Goal: Contribute content

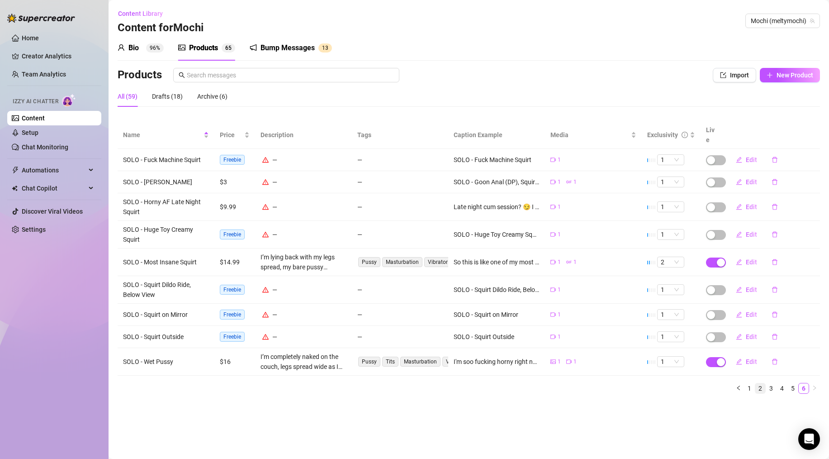
click at [760, 383] on link "2" at bounding box center [760, 388] width 10 height 10
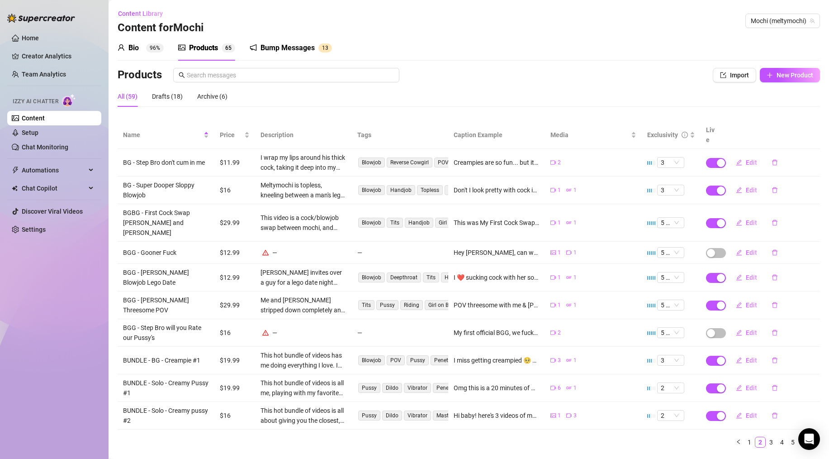
scroll to position [3, 0]
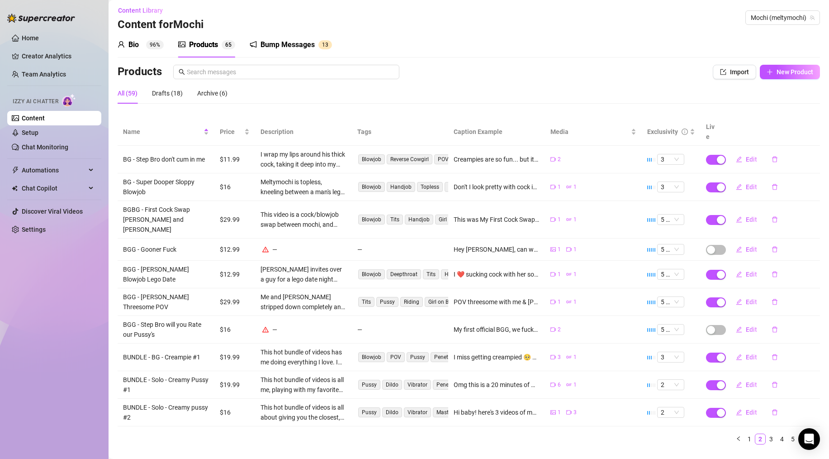
click at [454, 88] on div "All (59) Drafts (18) Archive (6)" at bounding box center [469, 93] width 703 height 21
click at [334, 97] on div "All (59) Drafts (18) Archive (6)" at bounding box center [469, 93] width 703 height 21
click at [164, 95] on div "Drafts (18)" at bounding box center [167, 93] width 31 height 10
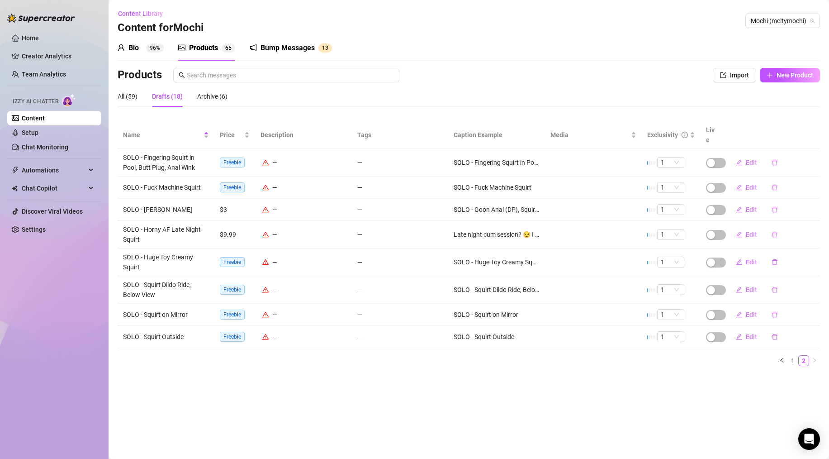
scroll to position [0, 0]
click at [796, 356] on link "1" at bounding box center [793, 361] width 10 height 10
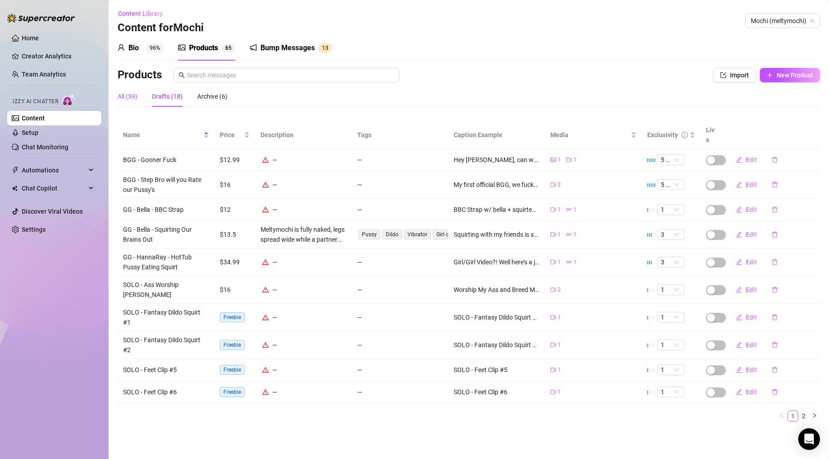
click at [125, 97] on div "All (59)" at bounding box center [128, 96] width 20 height 10
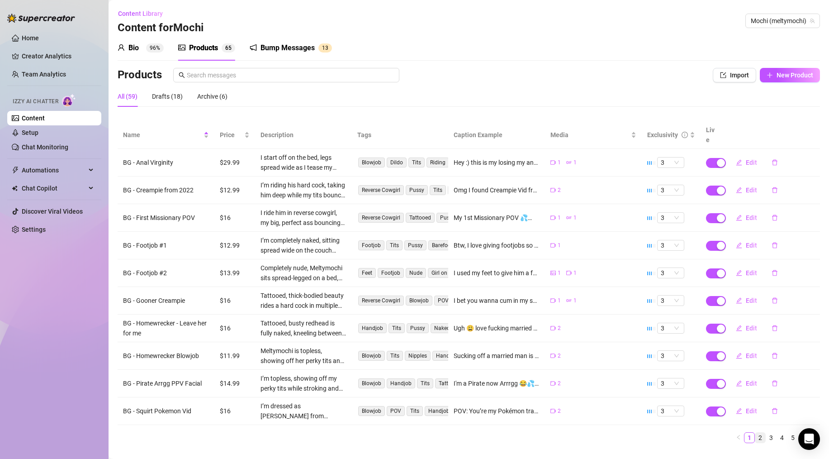
click at [755, 432] on link "2" at bounding box center [760, 437] width 10 height 10
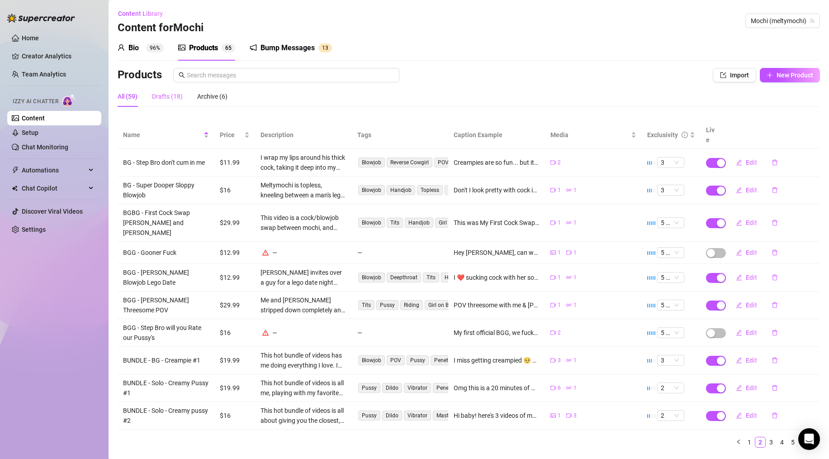
click at [162, 87] on div "Drafts (18)" at bounding box center [167, 96] width 31 height 21
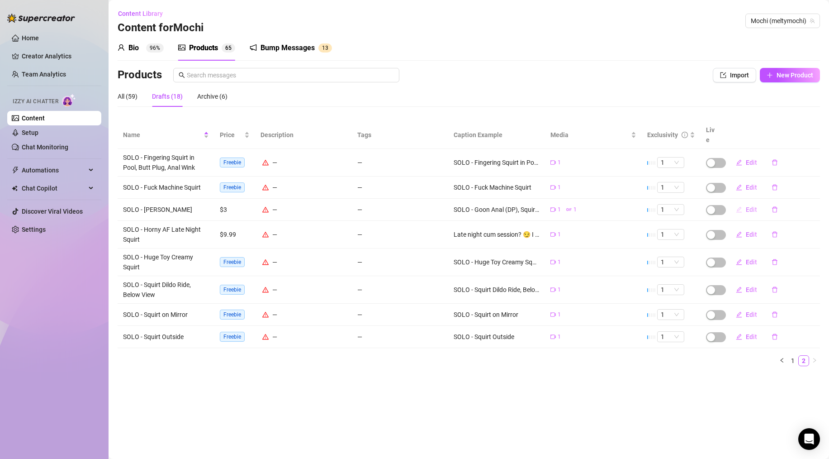
click at [753, 206] on span "Edit" at bounding box center [751, 209] width 11 height 7
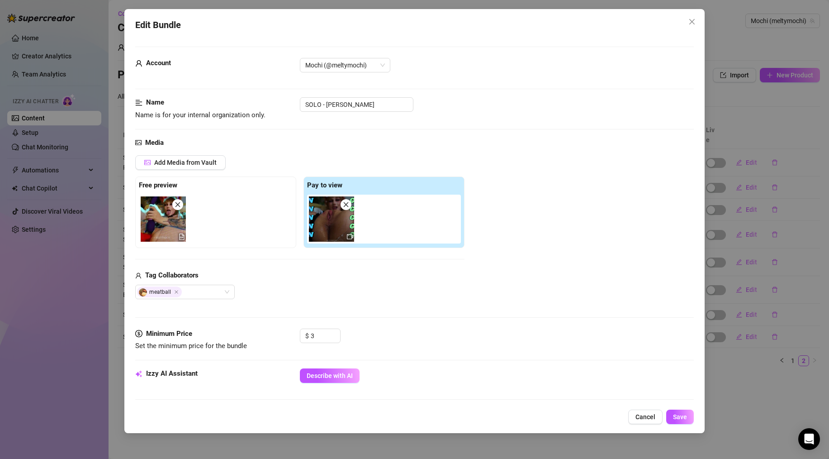
scroll to position [157, 0]
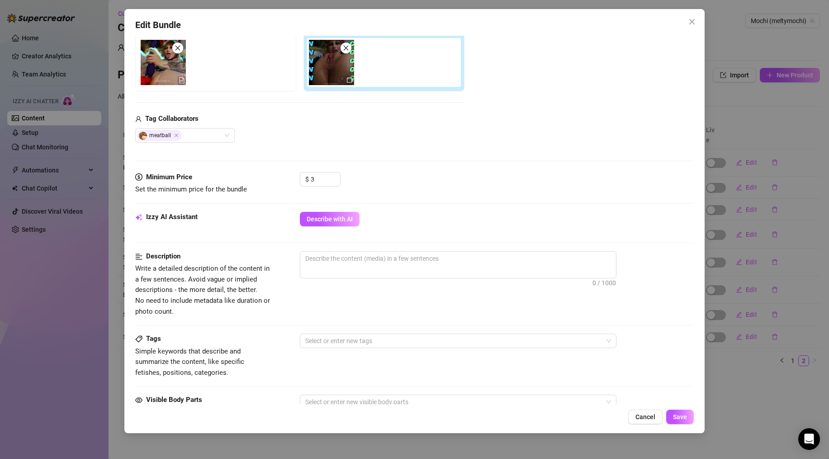
click at [350, 227] on div "Izzy AI Assistant Describe with AI" at bounding box center [414, 223] width 559 height 23
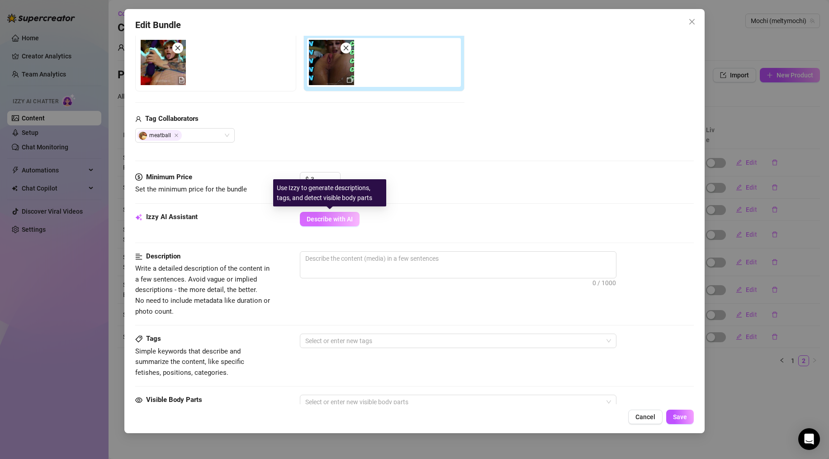
click at [348, 221] on span "Describe with AI" at bounding box center [330, 218] width 46 height 7
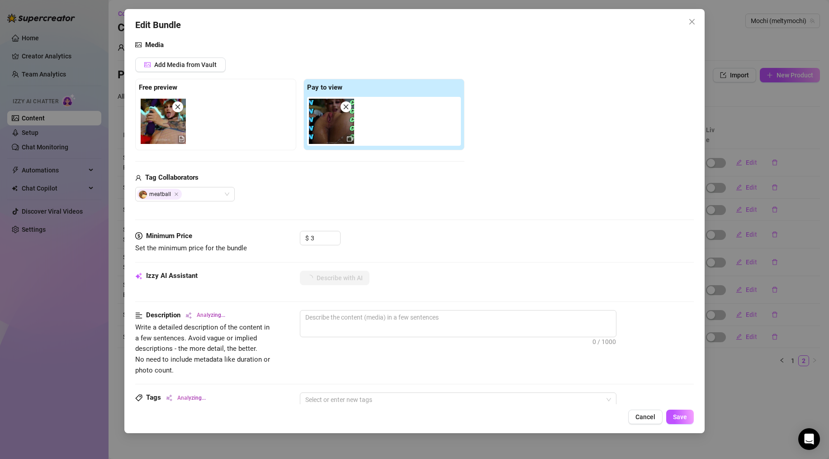
scroll to position [109, 0]
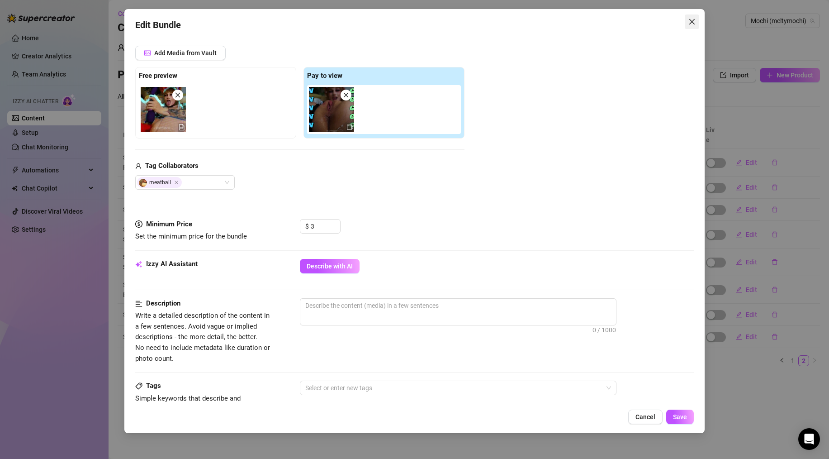
click at [689, 20] on icon "close" at bounding box center [692, 21] width 7 height 7
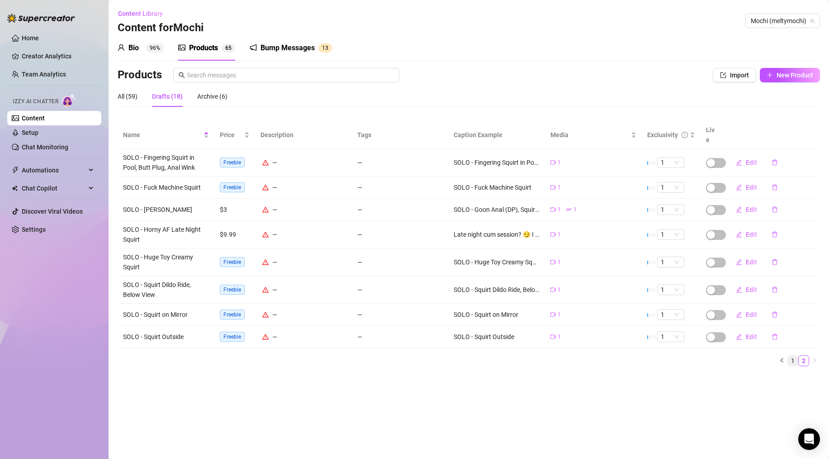
click at [793, 356] on link "1" at bounding box center [793, 361] width 10 height 10
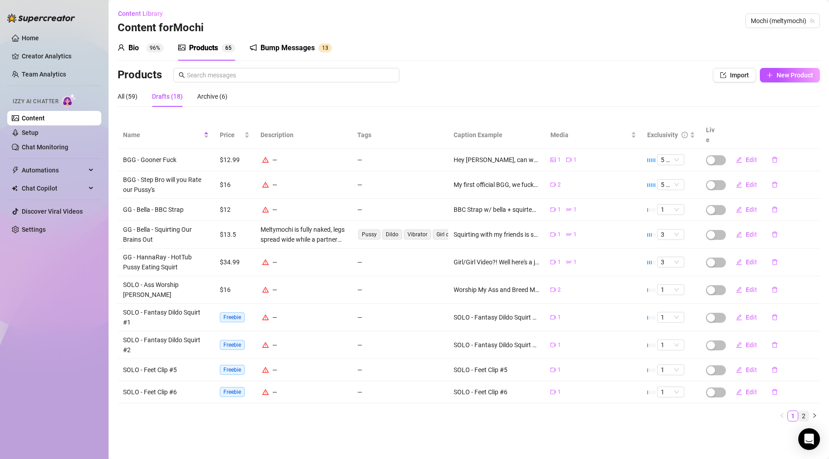
click at [805, 411] on link "2" at bounding box center [804, 416] width 10 height 10
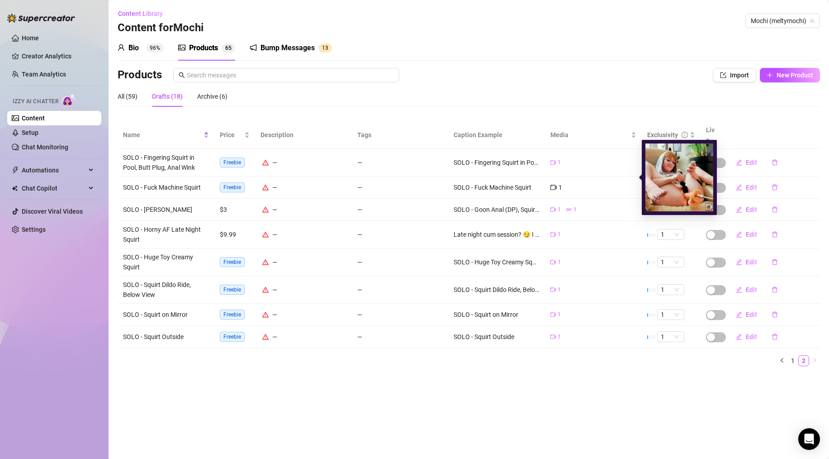
click at [555, 184] on icon "video-camera" at bounding box center [554, 187] width 6 height 6
click at [558, 182] on div "1" at bounding box center [557, 187] width 12 height 10
click at [555, 184] on icon "video-camera" at bounding box center [554, 187] width 6 height 6
click at [665, 176] on img at bounding box center [680, 177] width 68 height 68
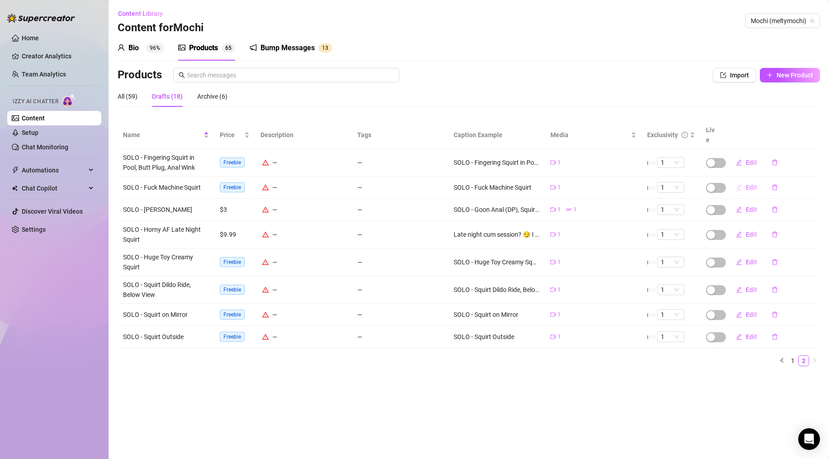
click at [757, 180] on button "Edit" at bounding box center [747, 187] width 36 height 14
type textarea "SOLO - Fuck Machine Squirt"
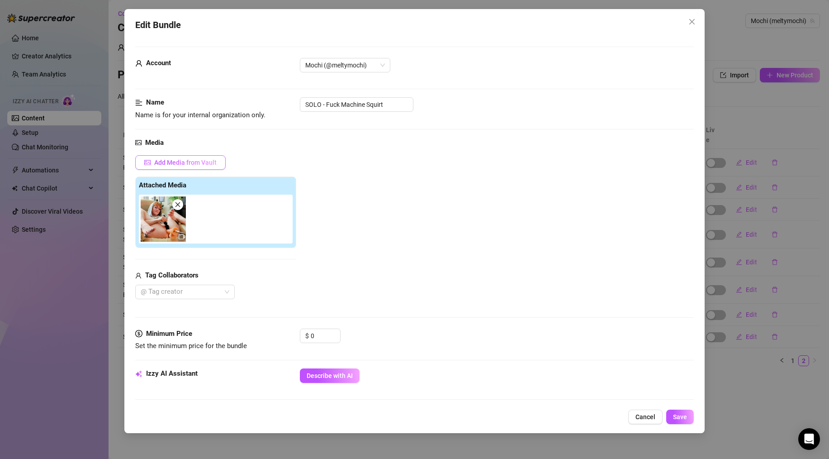
click at [193, 166] on span "Add Media from Vault" at bounding box center [185, 162] width 62 height 7
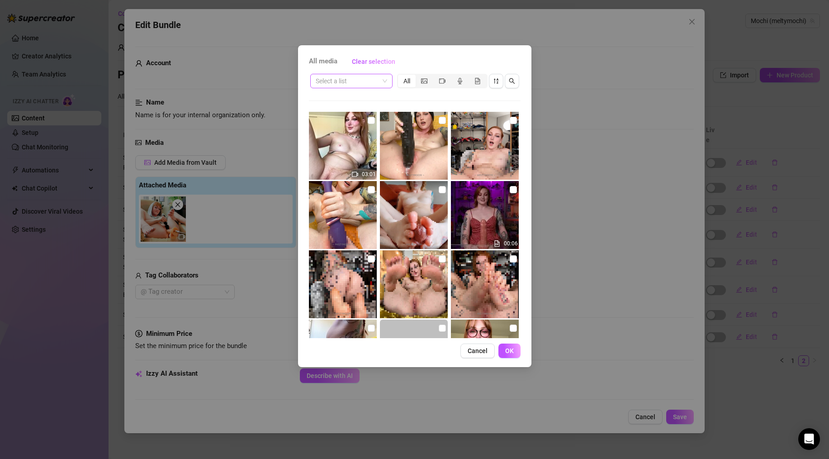
click at [382, 82] on span at bounding box center [351, 81] width 71 height 14
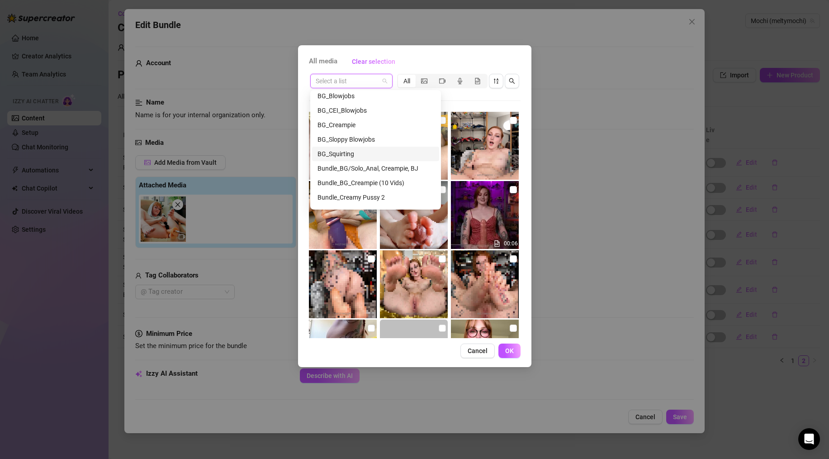
scroll to position [96, 0]
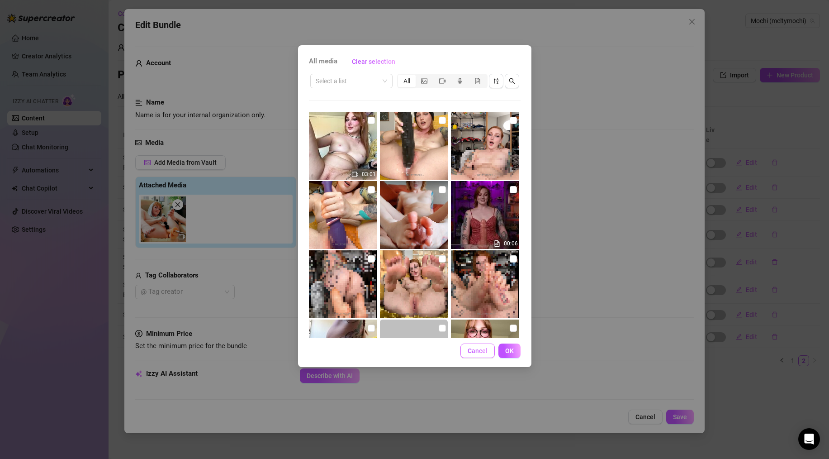
click at [472, 353] on span "Cancel" at bounding box center [478, 350] width 20 height 7
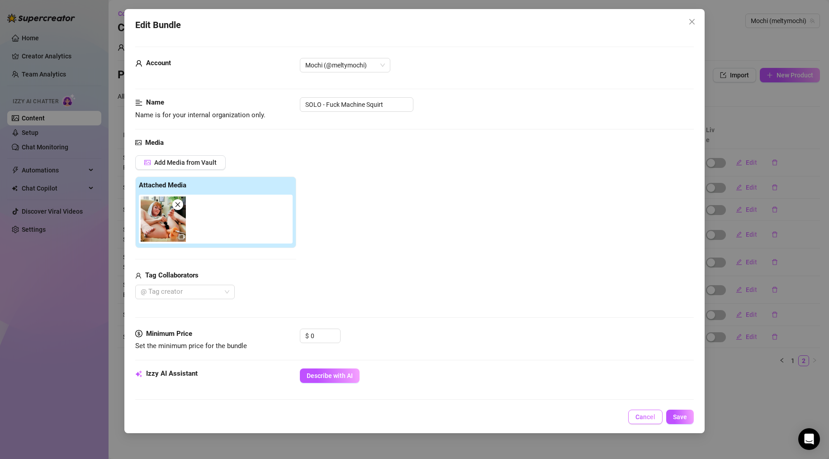
click at [643, 412] on button "Cancel" at bounding box center [645, 416] width 34 height 14
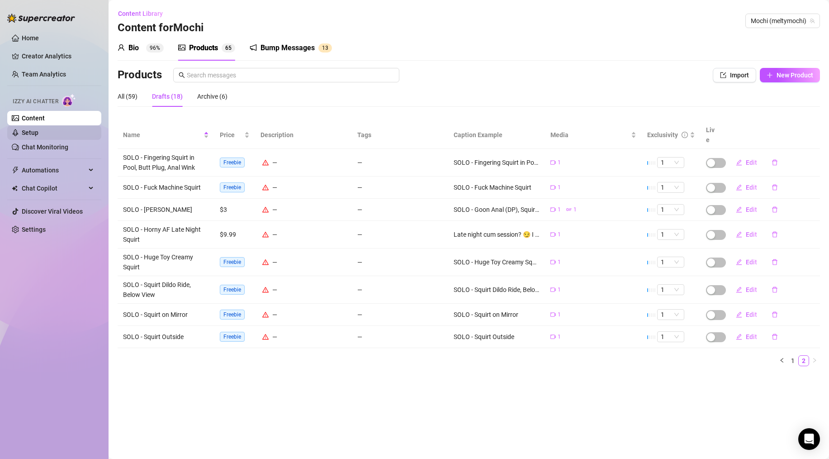
click at [38, 133] on link "Setup" at bounding box center [30, 132] width 17 height 7
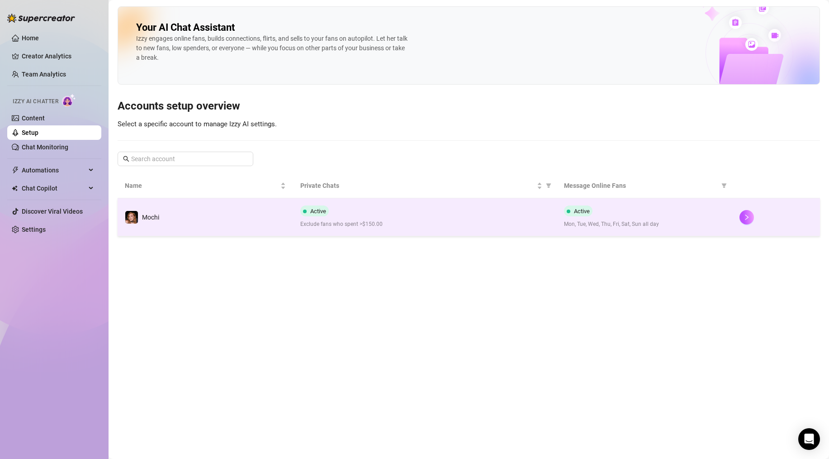
click at [385, 217] on div "Active Exclude fans who spent >$150.00" at bounding box center [424, 216] width 249 height 23
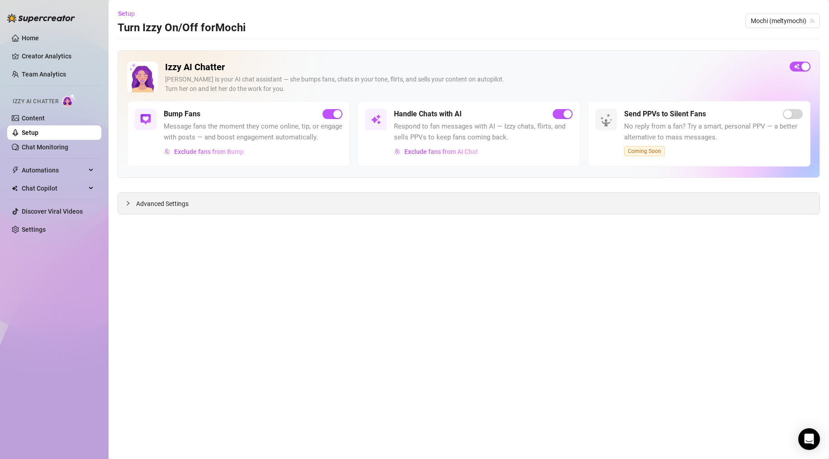
click at [318, 202] on div "Advanced Settings" at bounding box center [469, 203] width 702 height 21
click at [131, 203] on div at bounding box center [130, 203] width 11 height 10
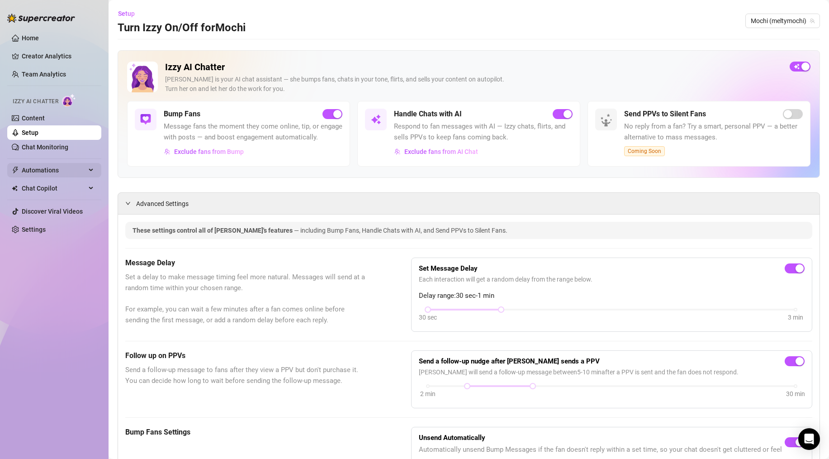
click at [58, 169] on span "Automations" at bounding box center [54, 170] width 64 height 14
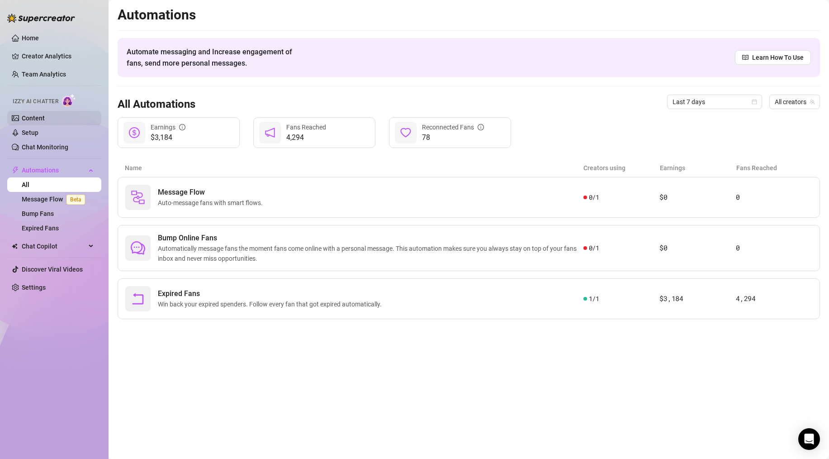
click at [34, 114] on link "Content" at bounding box center [33, 117] width 23 height 7
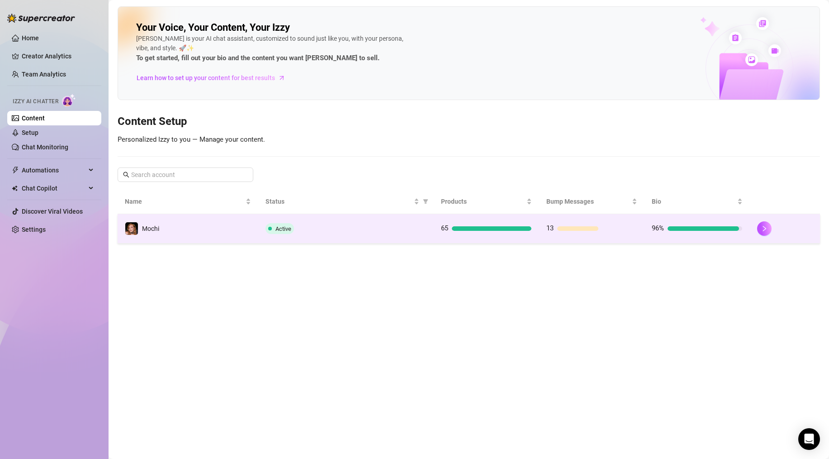
click at [357, 229] on div "Active" at bounding box center [346, 228] width 161 height 11
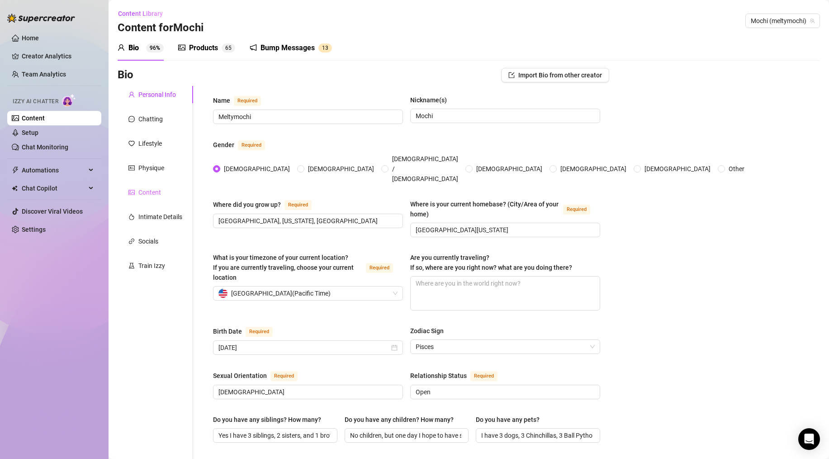
click at [155, 187] on div "Content" at bounding box center [156, 192] width 76 height 17
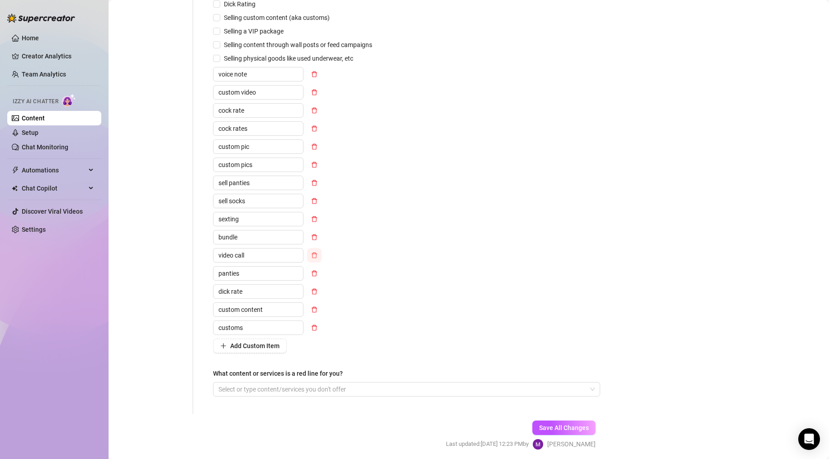
scroll to position [287, 0]
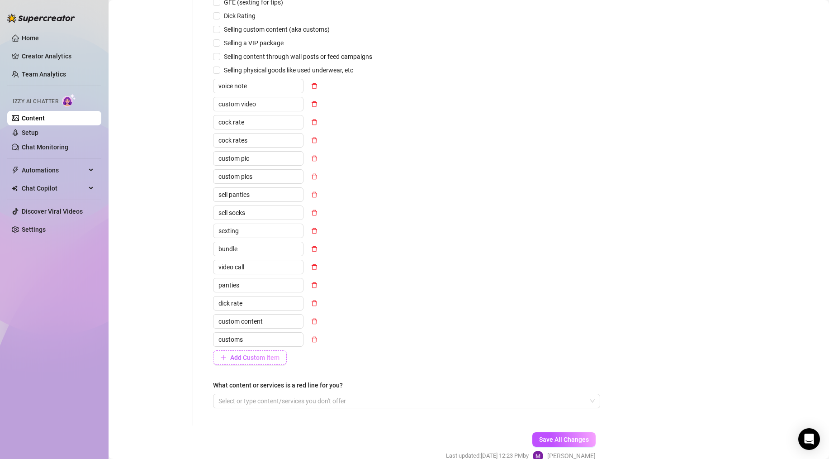
click at [243, 359] on span "Add Custom Item" at bounding box center [254, 357] width 49 height 7
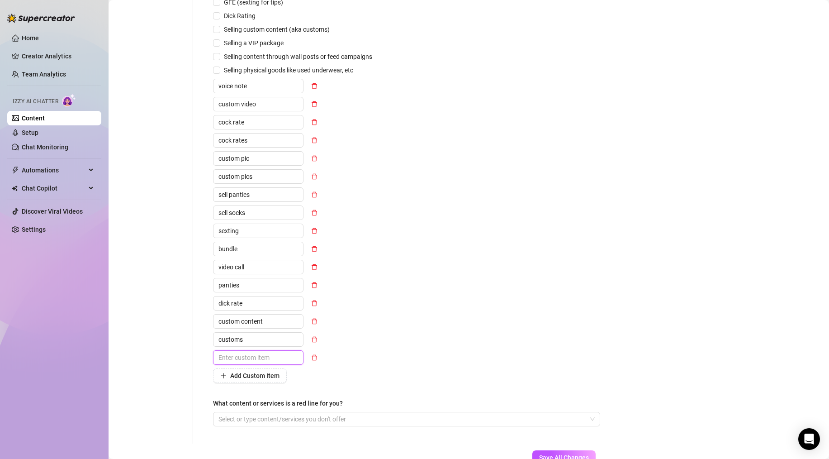
click at [244, 355] on input "text" at bounding box center [258, 357] width 90 height 14
type input "facetime"
click at [399, 346] on div "GFE (sexting for tips) Dick Rating Selling custom content (aka customs) Selling…" at bounding box center [406, 189] width 387 height 385
